Goal: Information Seeking & Learning: Check status

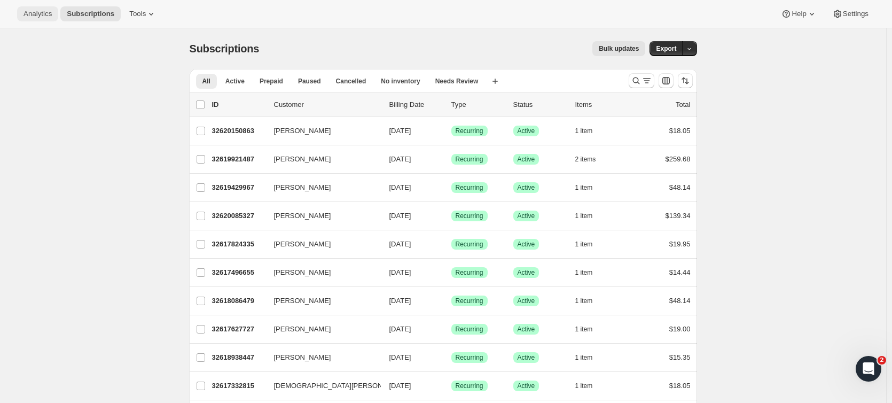
click at [33, 20] on button "Analytics" at bounding box center [37, 13] width 41 height 15
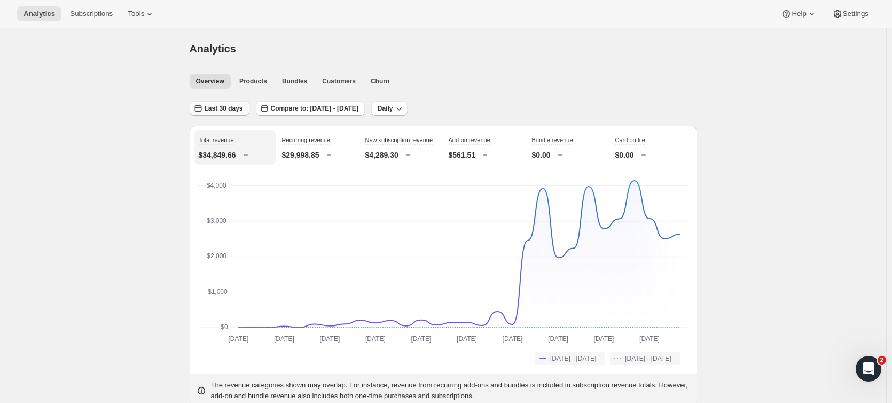
click at [215, 113] on button "Last 30 days" at bounding box center [220, 108] width 60 height 15
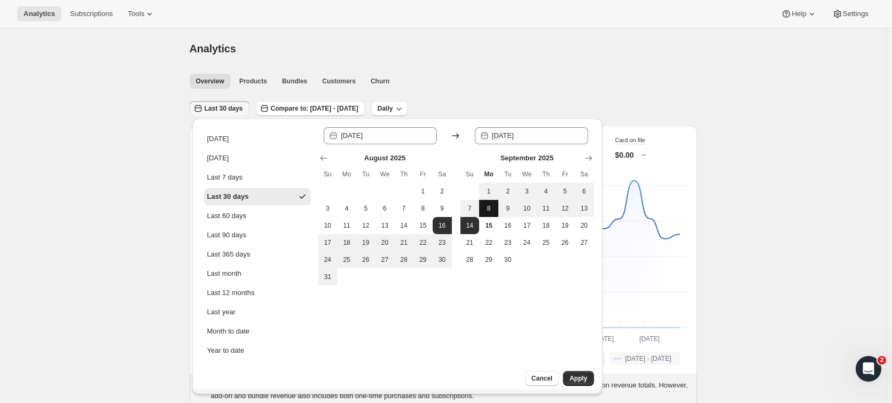
click at [489, 210] on span "8" at bounding box center [488, 208] width 11 height 9
type input "[DATE]"
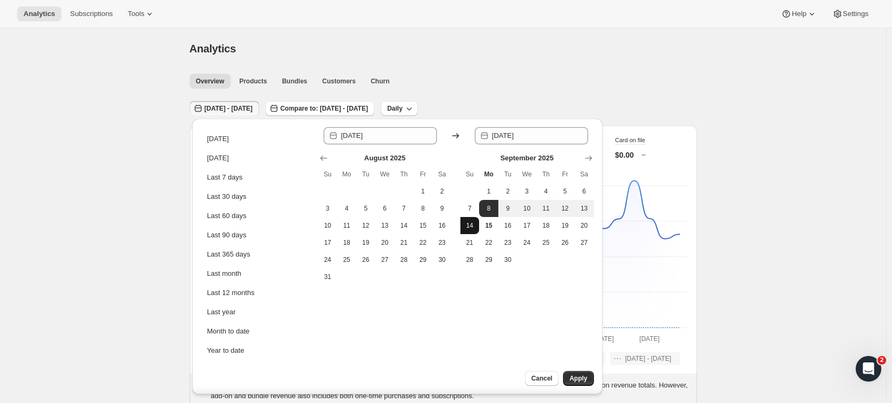
click at [467, 229] on span "14" at bounding box center [470, 225] width 11 height 9
type input "[DATE]"
click at [580, 383] on button "Apply" at bounding box center [578, 378] width 30 height 15
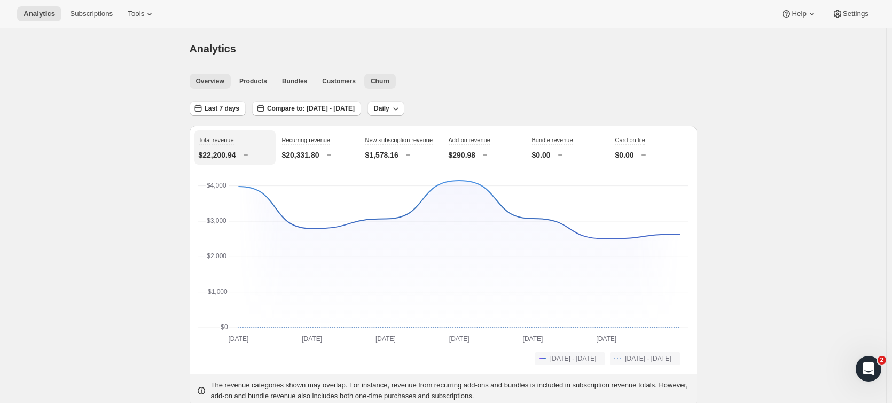
click at [379, 79] on span "Churn" at bounding box center [380, 81] width 19 height 9
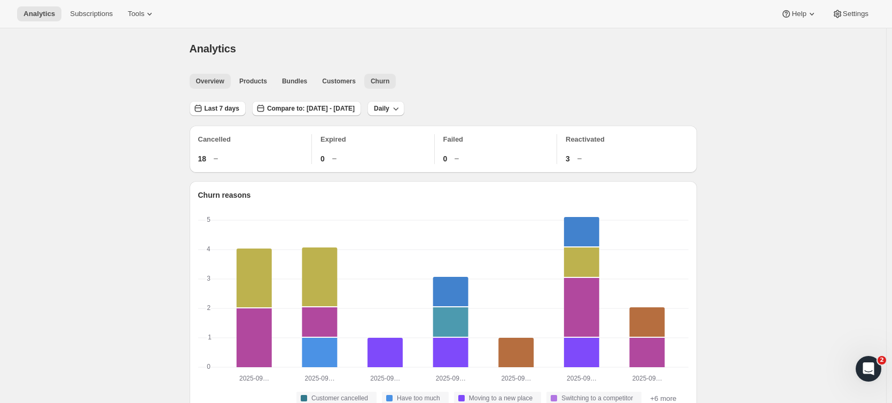
click at [218, 79] on span "Overview" at bounding box center [210, 81] width 28 height 9
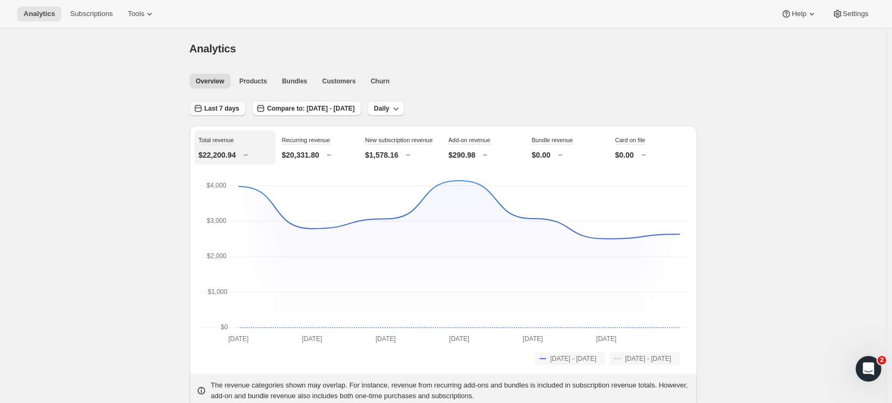
click at [218, 111] on span "Last 7 days" at bounding box center [221, 108] width 35 height 9
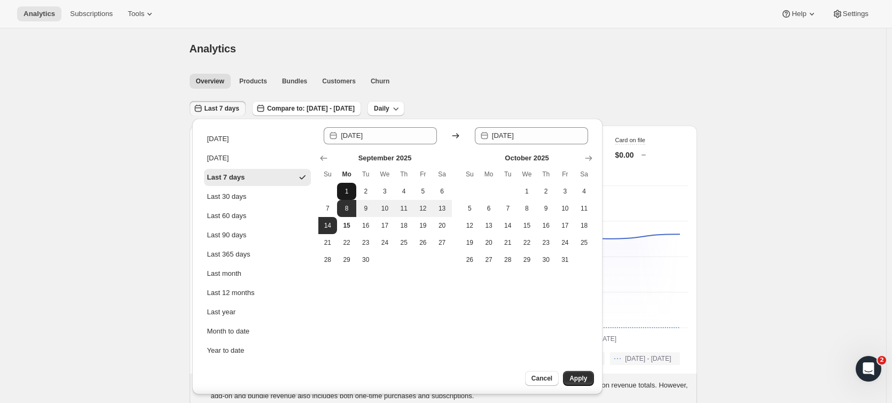
click at [352, 188] on button "1" at bounding box center [346, 191] width 19 height 17
type input "[DATE]"
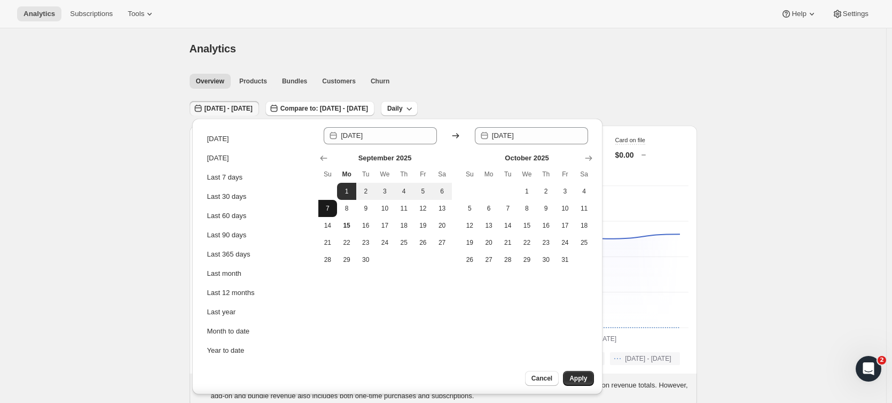
click at [329, 207] on span "7" at bounding box center [327, 208] width 11 height 9
type input "[DATE]"
click at [579, 379] on span "Apply" at bounding box center [578, 378] width 18 height 9
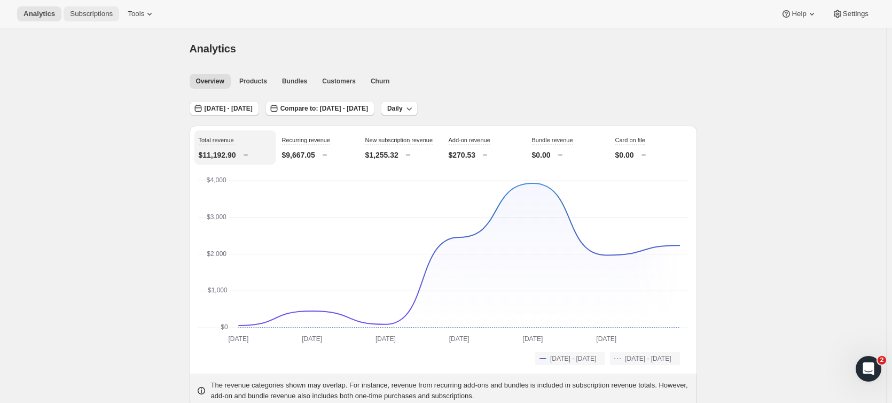
click at [85, 14] on span "Subscriptions" at bounding box center [91, 14] width 43 height 9
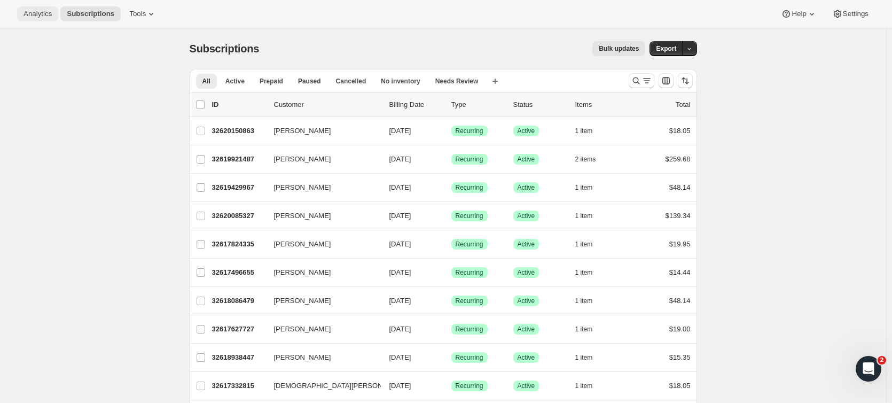
click at [34, 15] on span "Analytics" at bounding box center [37, 14] width 28 height 9
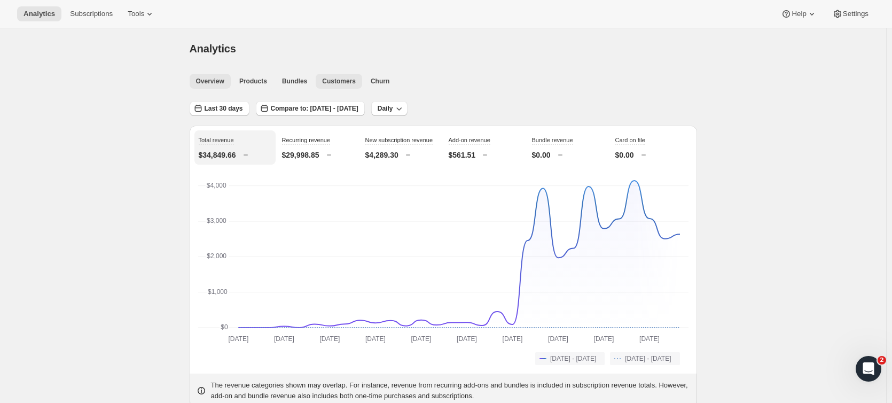
drag, startPoint x: 328, startPoint y: 88, endPoint x: 331, endPoint y: 82, distance: 6.2
click at [328, 88] on button "Customers" at bounding box center [339, 81] width 46 height 15
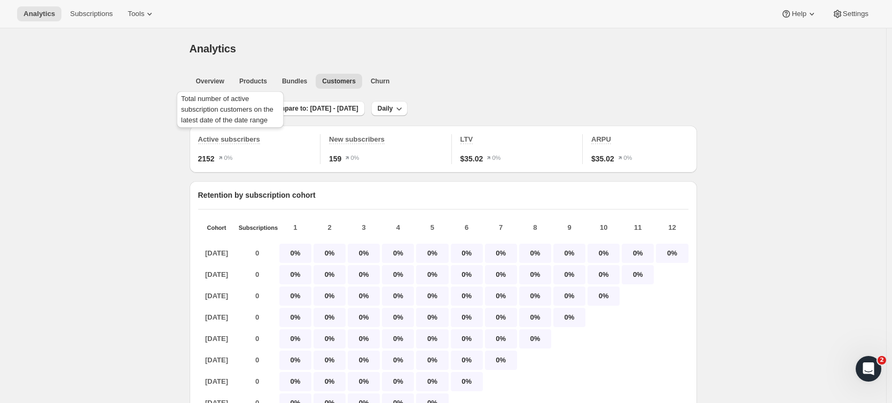
click at [206, 106] on div "Total number of active subscription customers on the latest date of the date ra…" at bounding box center [230, 111] width 111 height 45
click at [208, 104] on button "Last 30 days" at bounding box center [220, 108] width 60 height 15
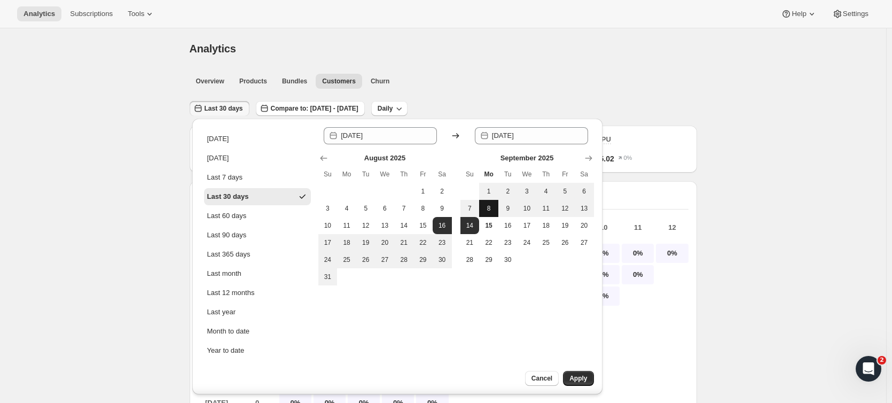
click at [487, 206] on span "8" at bounding box center [488, 208] width 11 height 9
type input "[DATE]"
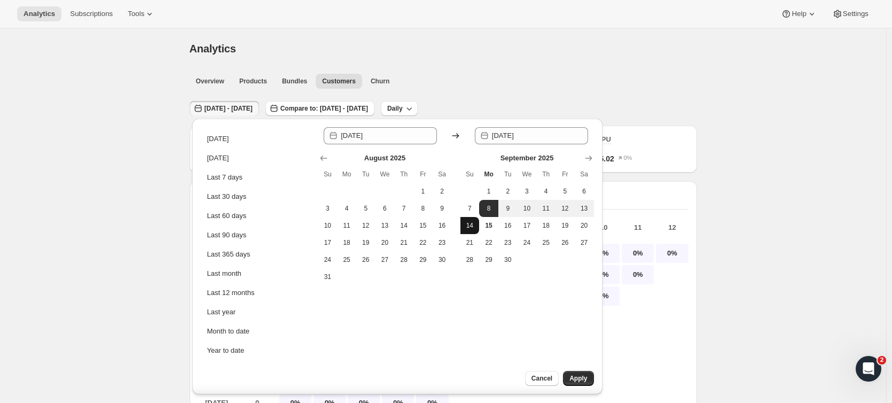
click at [468, 222] on span "14" at bounding box center [470, 225] width 11 height 9
type input "[DATE]"
click at [576, 373] on button "Apply" at bounding box center [578, 378] width 30 height 15
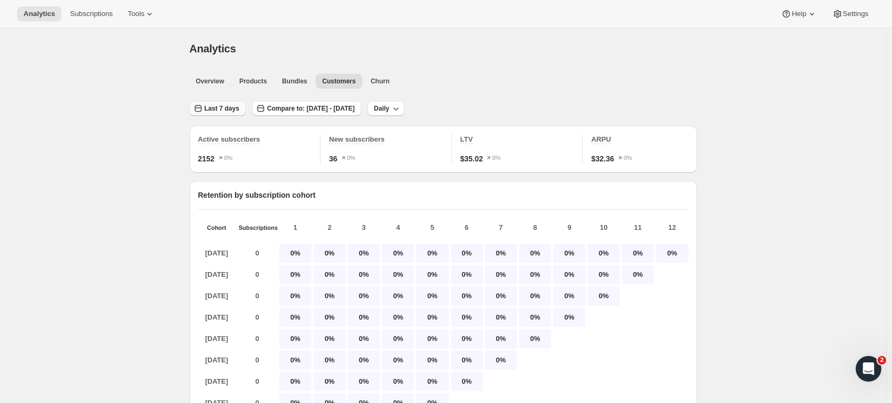
click at [221, 107] on span "Last 7 days" at bounding box center [221, 108] width 35 height 9
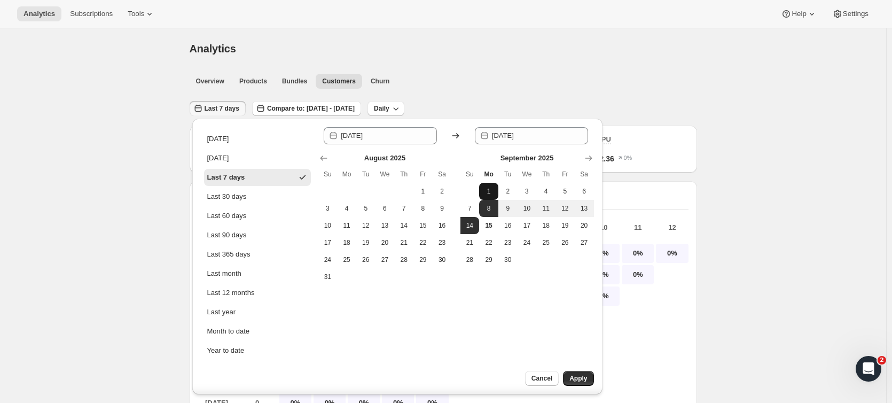
click at [483, 191] on span "1" at bounding box center [488, 191] width 11 height 9
type input "[DATE]"
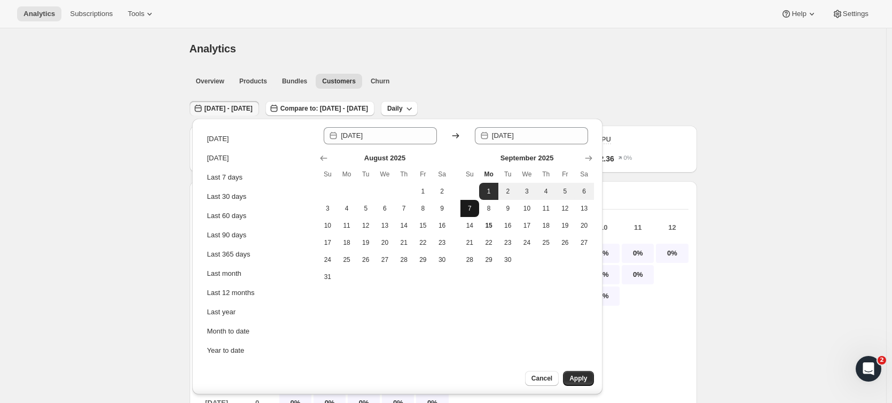
click at [471, 206] on span "7" at bounding box center [470, 208] width 11 height 9
type input "[DATE]"
click at [577, 377] on span "Apply" at bounding box center [578, 378] width 18 height 9
